Goal: Communication & Community: Participate in discussion

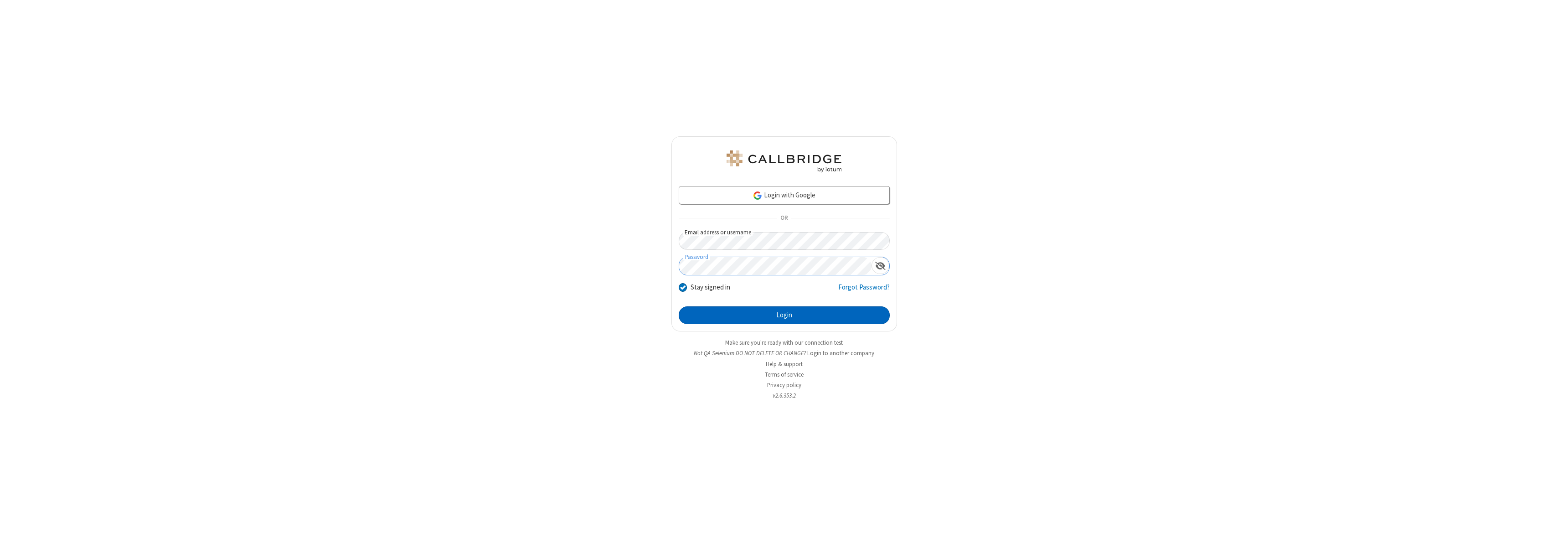
click at [784, 315] on button "Login" at bounding box center [784, 315] width 211 height 18
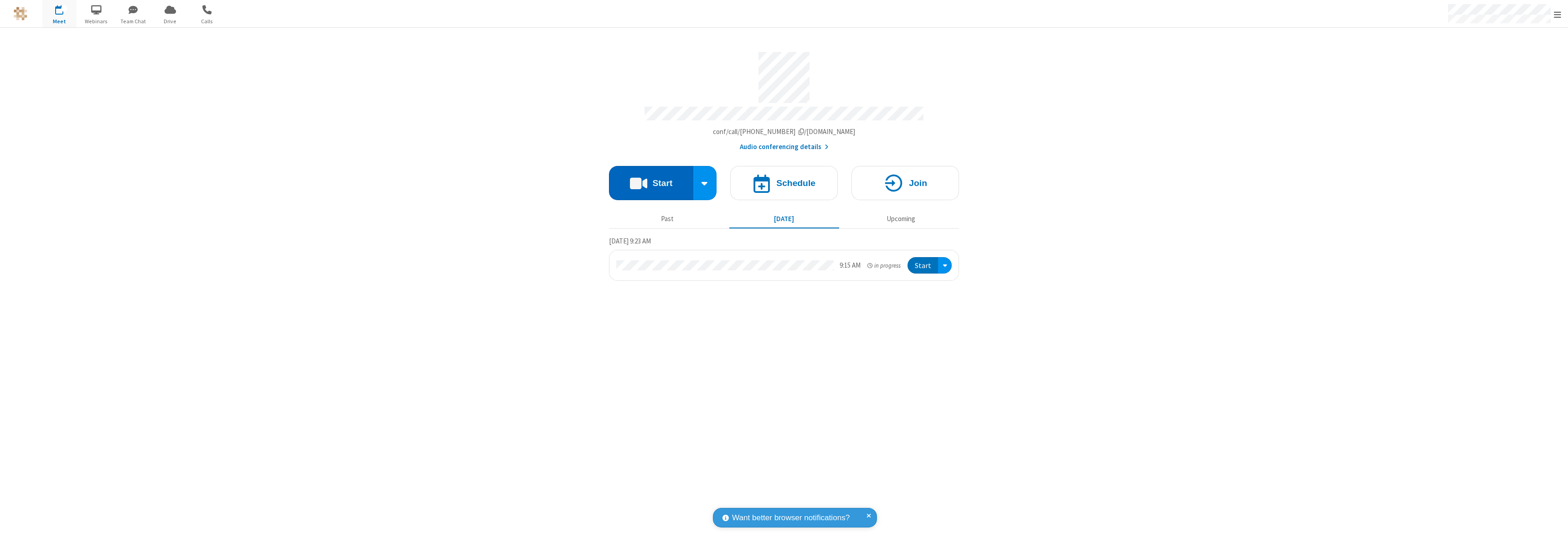
click at [651, 179] on button "Start" at bounding box center [651, 183] width 84 height 34
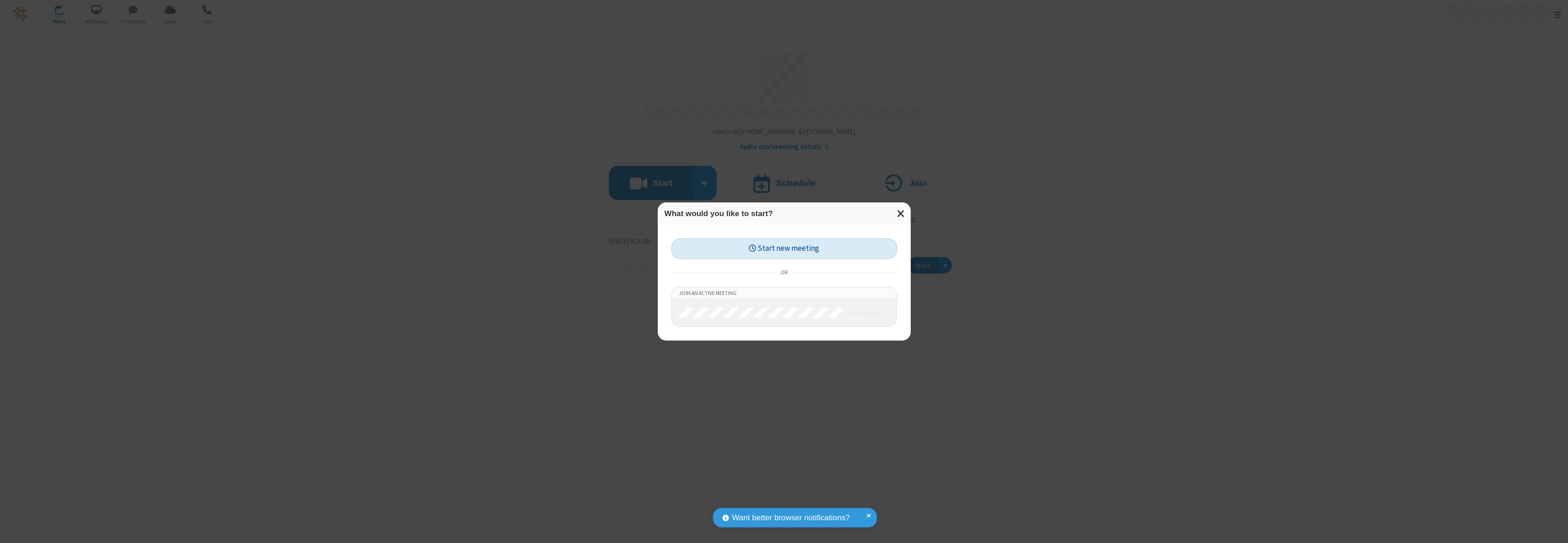
click at [784, 249] on button "Start new meeting" at bounding box center [784, 249] width 226 height 21
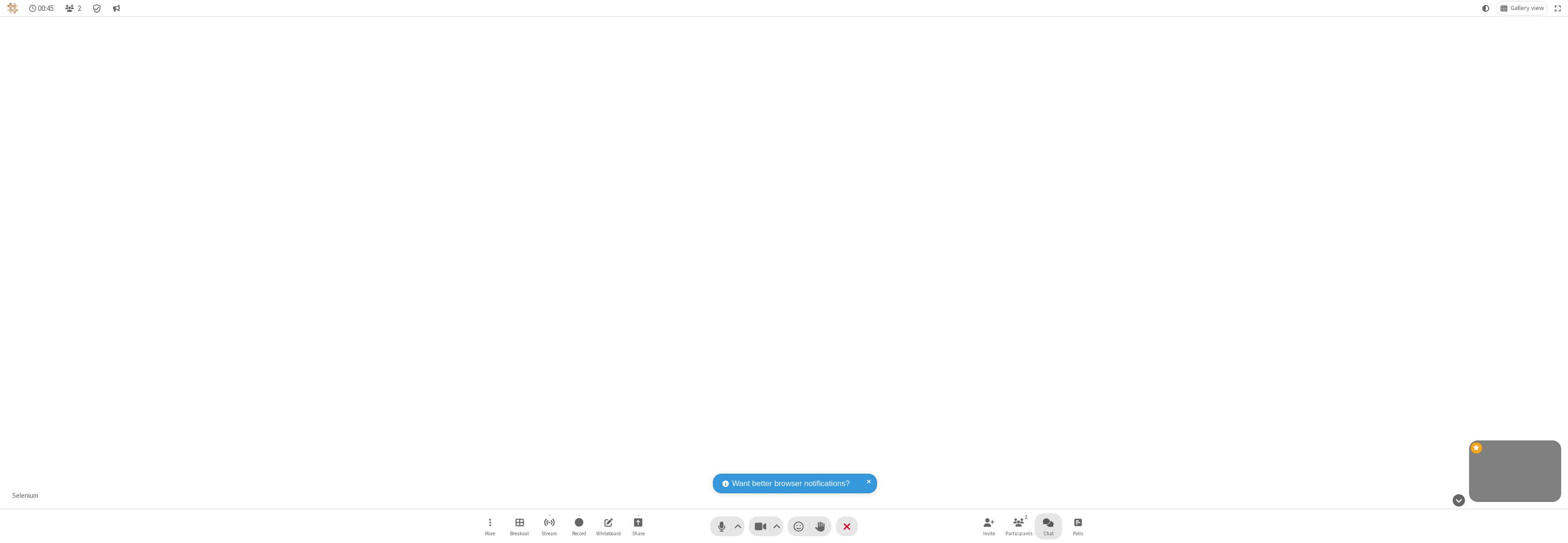
click at [1048, 522] on span "Open chat" at bounding box center [1048, 522] width 11 height 11
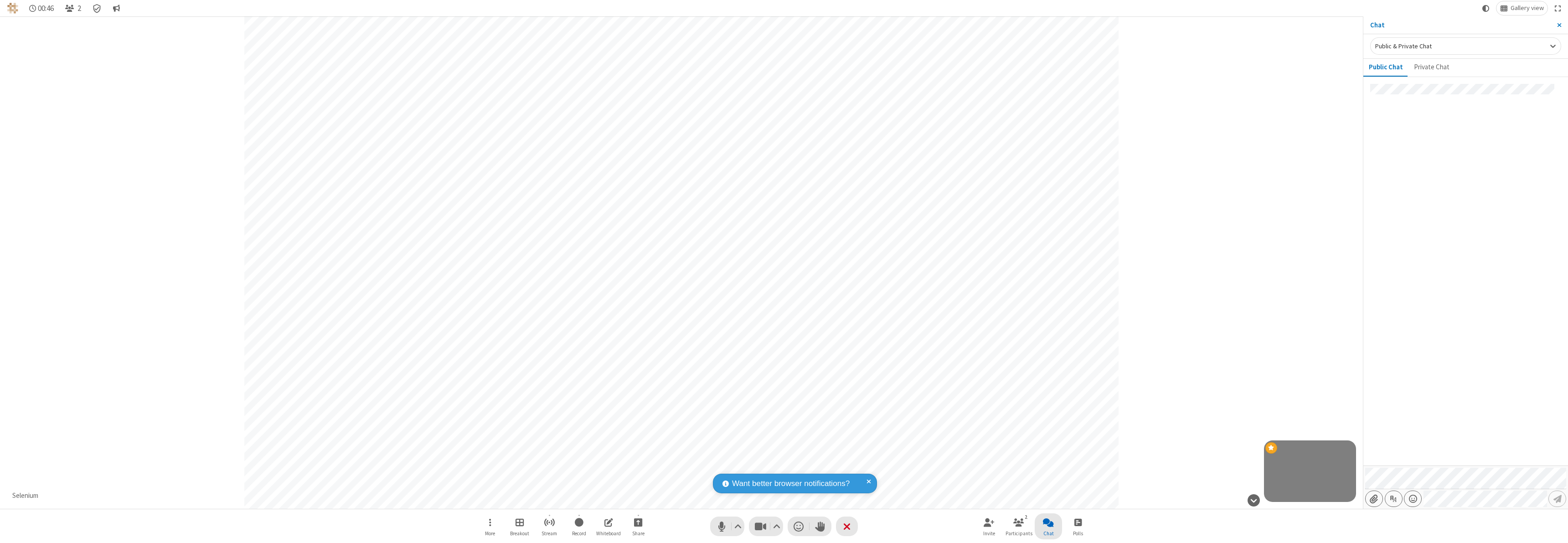
type input "C:\fakepath\doc_test.docx"
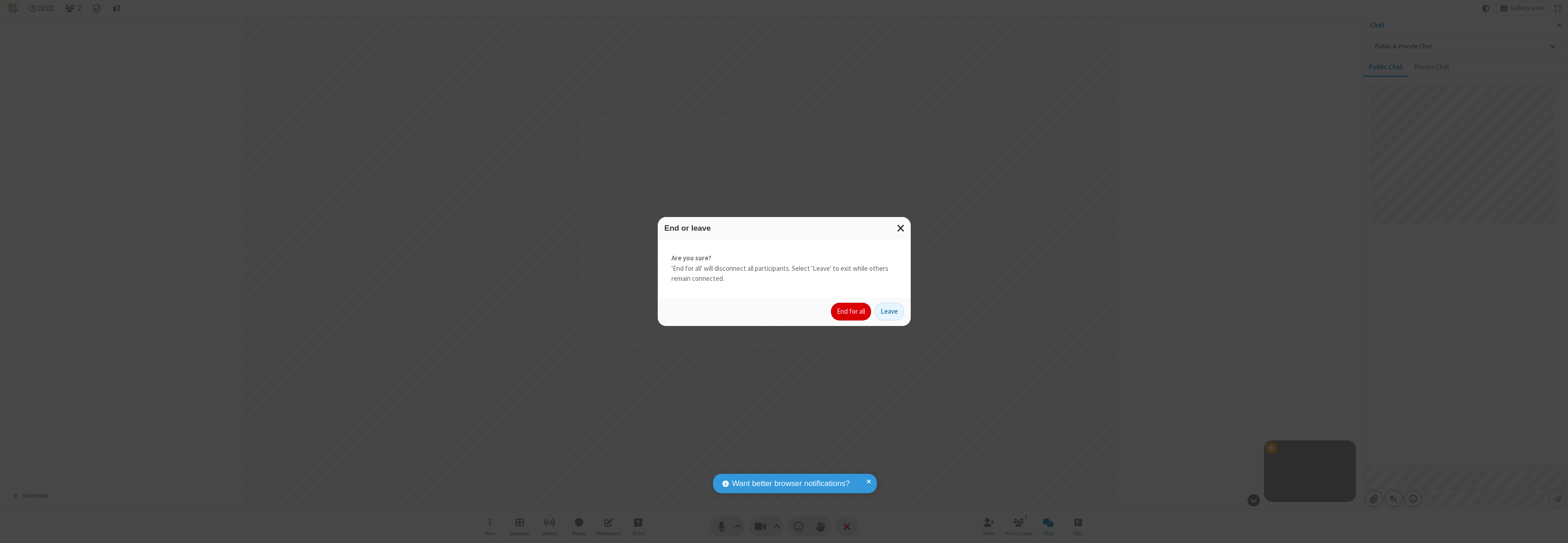
click at [852, 311] on button "End for all" at bounding box center [851, 311] width 40 height 18
